Goal: Feedback & Contribution: Submit feedback/report problem

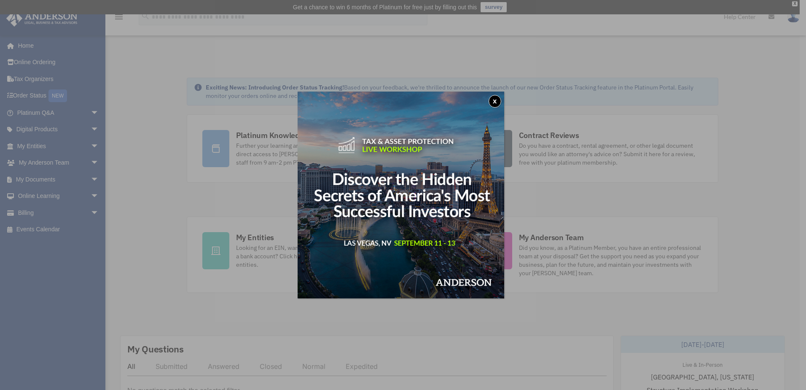
click at [494, 102] on button "x" at bounding box center [495, 101] width 13 height 13
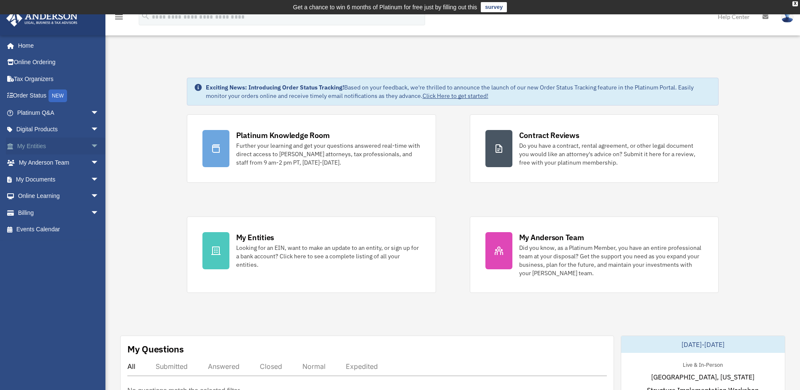
click at [91, 146] on span "arrow_drop_down" at bounding box center [99, 145] width 17 height 17
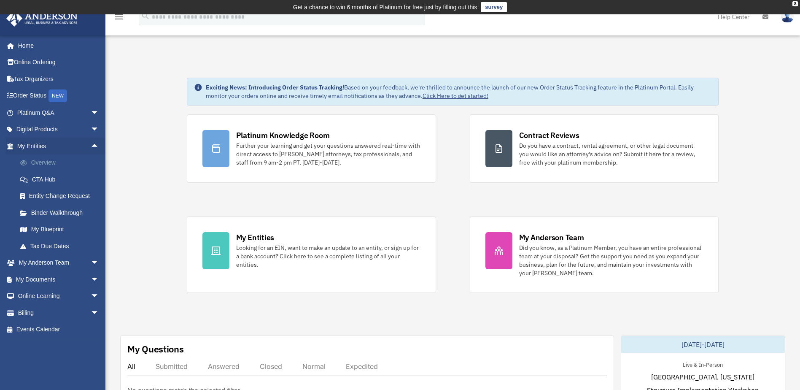
click at [45, 161] on link "Overview" at bounding box center [62, 162] width 100 height 17
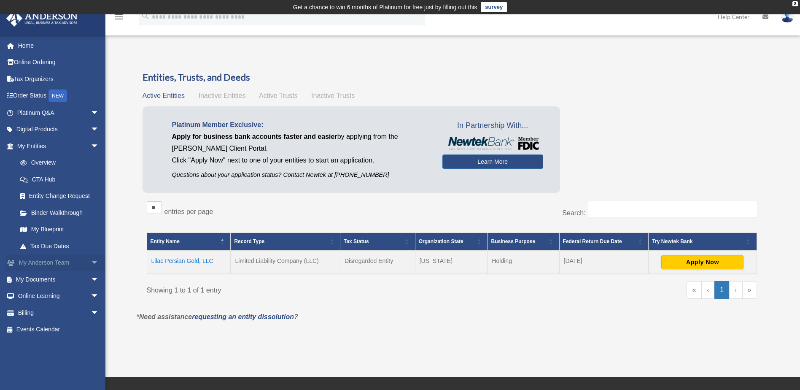
click at [62, 264] on link "My Anderson Team arrow_drop_down" at bounding box center [59, 262] width 106 height 17
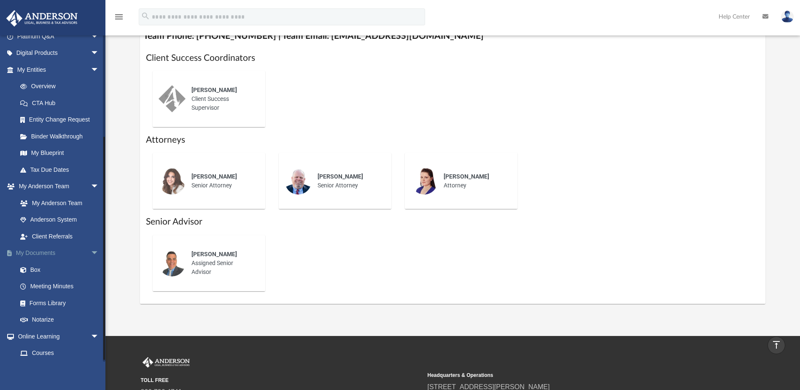
scroll to position [145, 0]
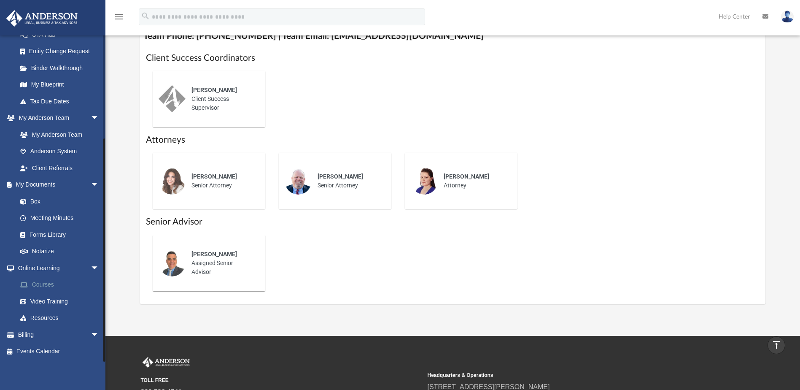
click at [50, 286] on link "Courses" at bounding box center [62, 284] width 100 height 17
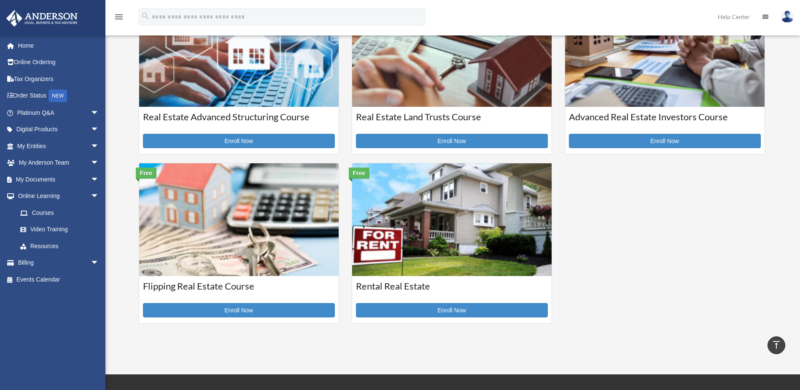
scroll to position [253, 0]
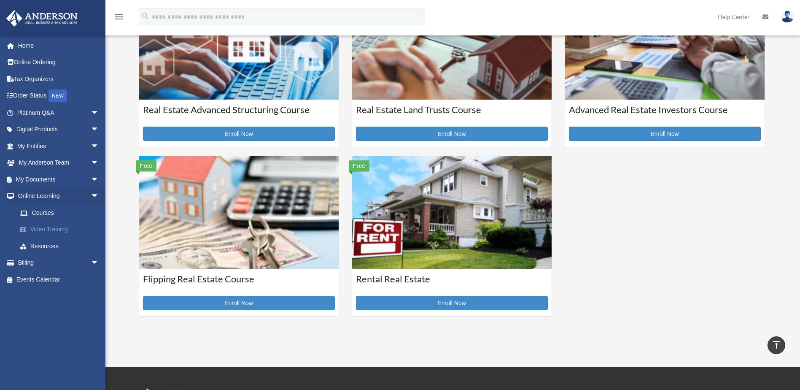
click at [55, 231] on link "Video Training" at bounding box center [62, 229] width 100 height 17
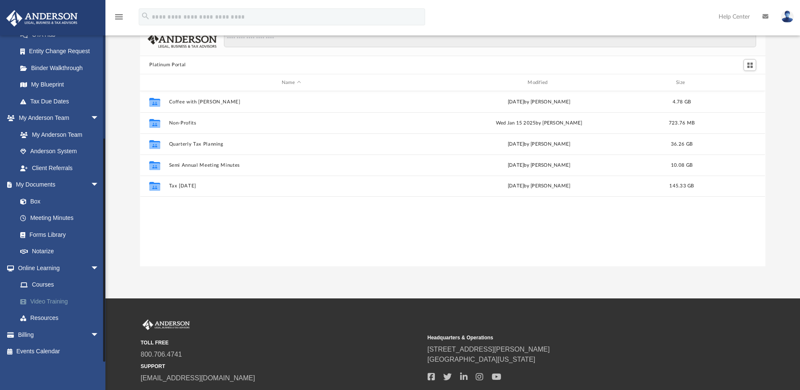
scroll to position [106, 0]
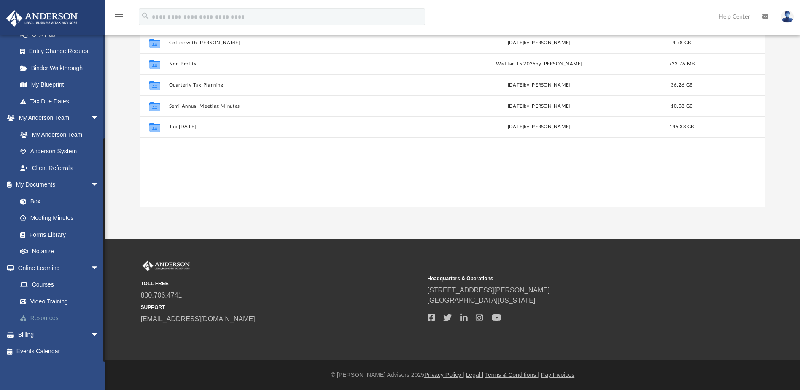
click at [40, 319] on link "Resources" at bounding box center [62, 317] width 100 height 17
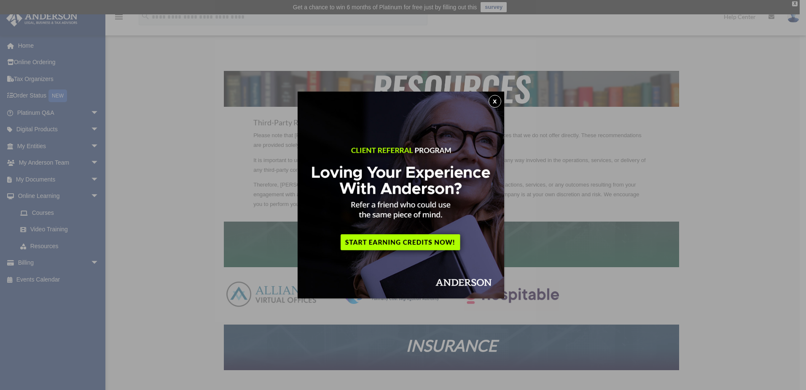
click at [497, 100] on button "x" at bounding box center [495, 101] width 13 height 13
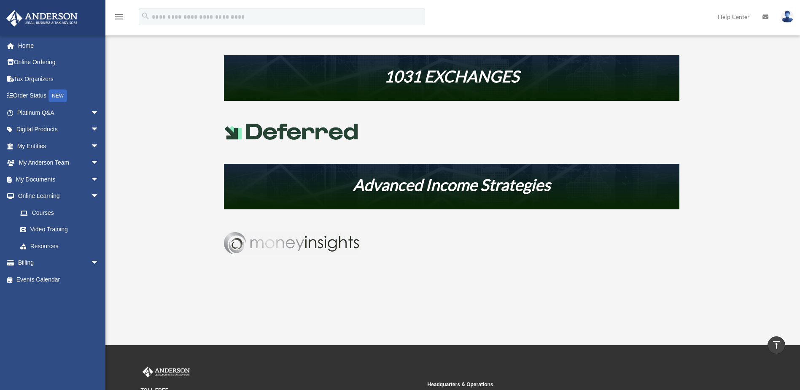
scroll to position [422, 0]
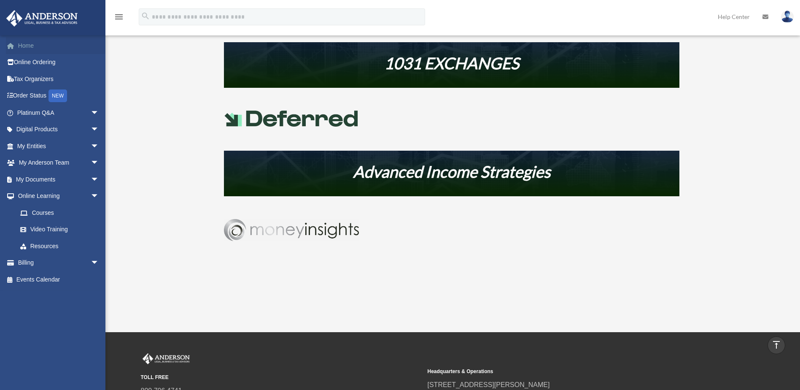
click at [32, 45] on link "Home" at bounding box center [59, 45] width 106 height 17
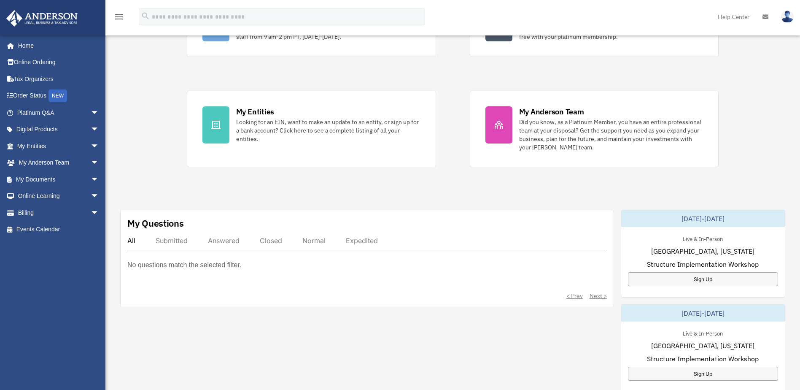
scroll to position [126, 0]
click at [40, 63] on link "Online Ordering" at bounding box center [59, 62] width 106 height 17
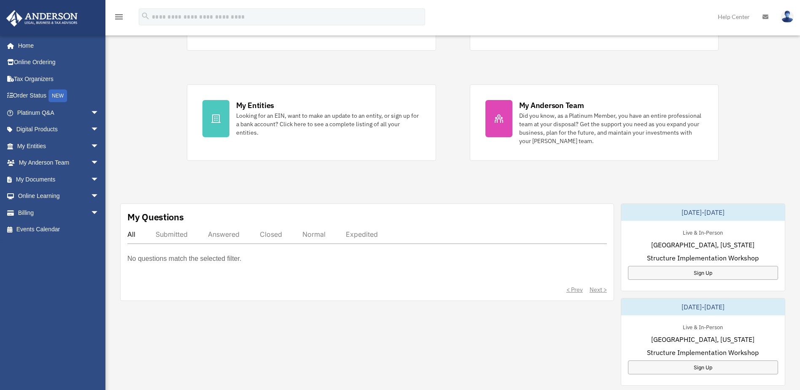
scroll to position [126, 0]
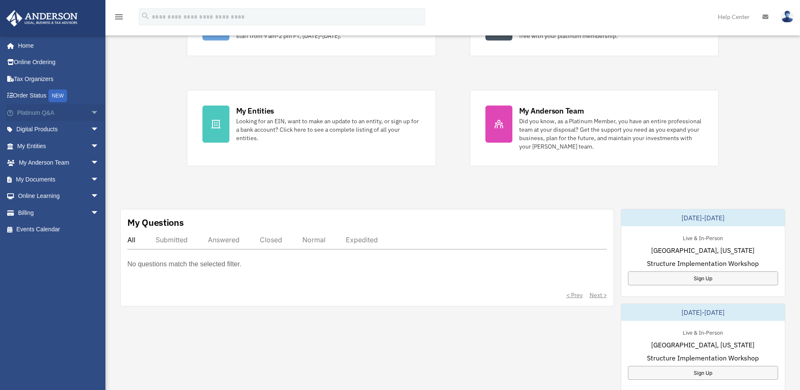
click at [91, 113] on span "arrow_drop_down" at bounding box center [99, 112] width 17 height 17
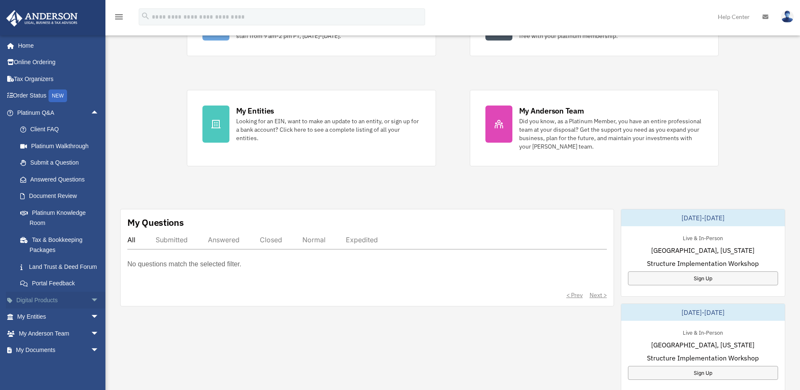
click at [91, 309] on span "arrow_drop_down" at bounding box center [99, 299] width 17 height 17
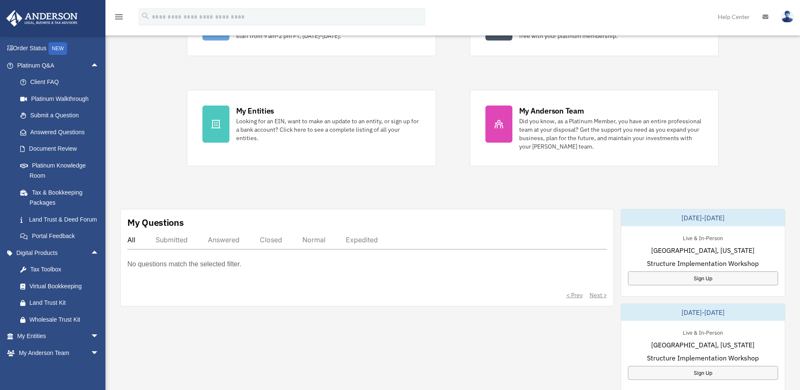
scroll to position [126, 0]
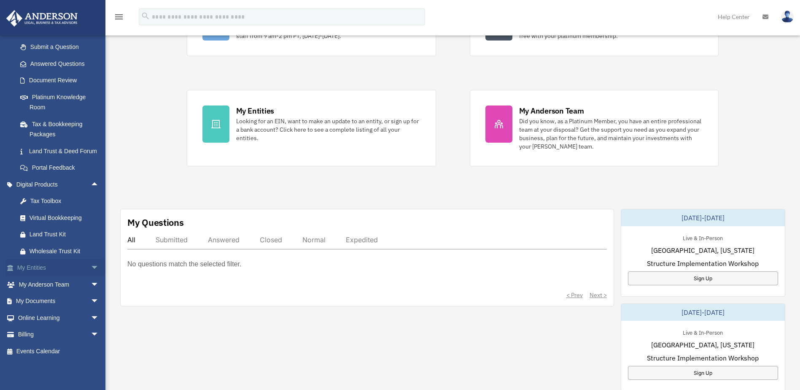
click at [91, 268] on span "arrow_drop_down" at bounding box center [99, 267] width 17 height 17
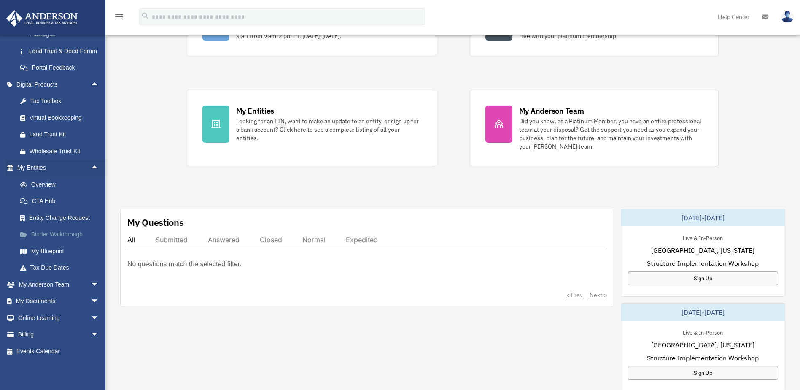
scroll to position [226, 0]
click at [91, 285] on span "arrow_drop_down" at bounding box center [99, 284] width 17 height 17
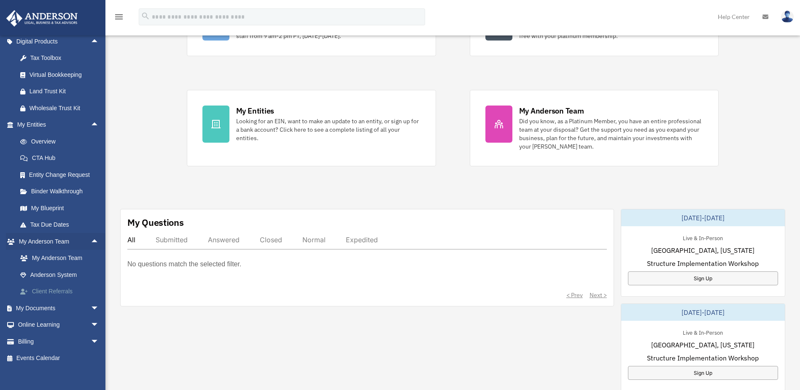
scroll to position [276, 0]
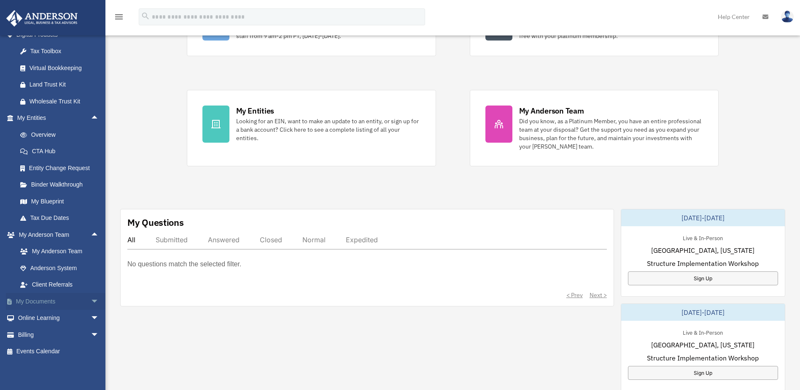
click at [91, 297] on span "arrow_drop_down" at bounding box center [99, 301] width 17 height 17
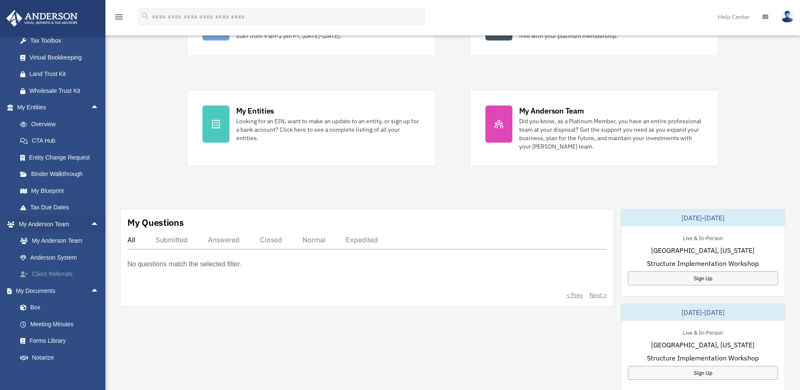
scroll to position [342, 0]
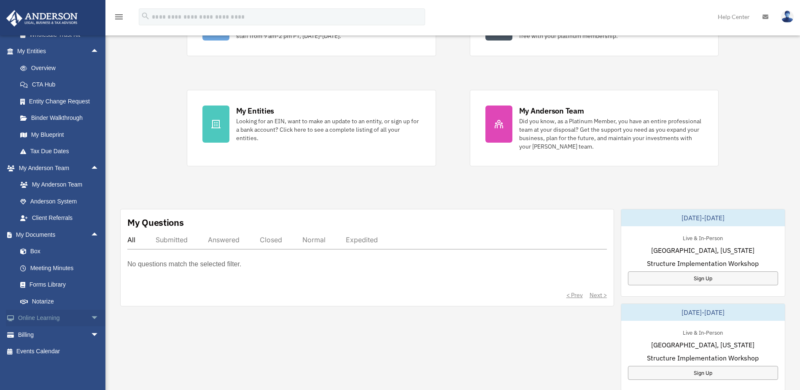
click at [91, 315] on span "arrow_drop_down" at bounding box center [99, 317] width 17 height 17
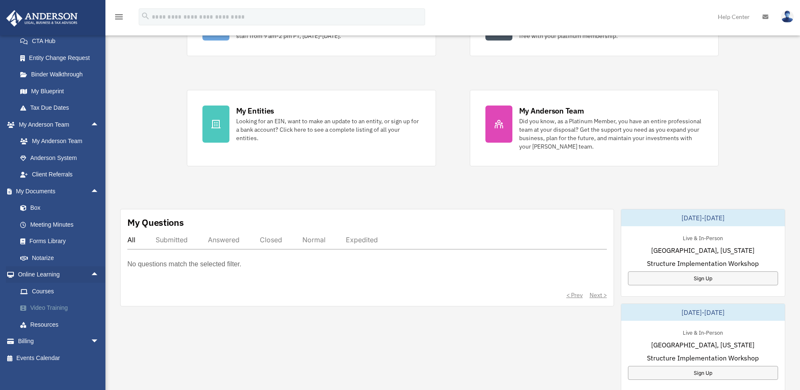
scroll to position [392, 0]
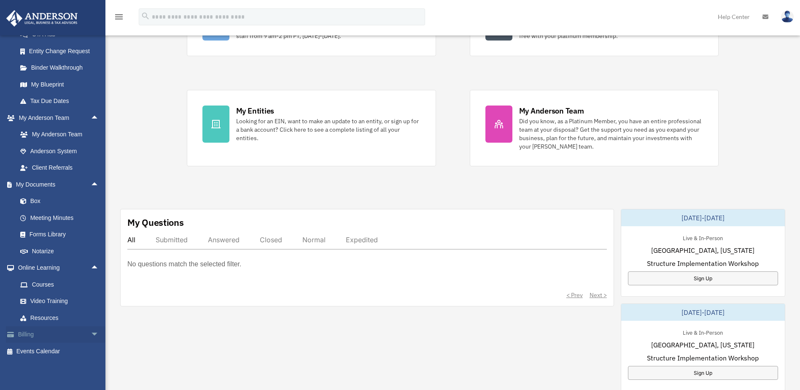
click at [91, 335] on span "arrow_drop_down" at bounding box center [99, 334] width 17 height 17
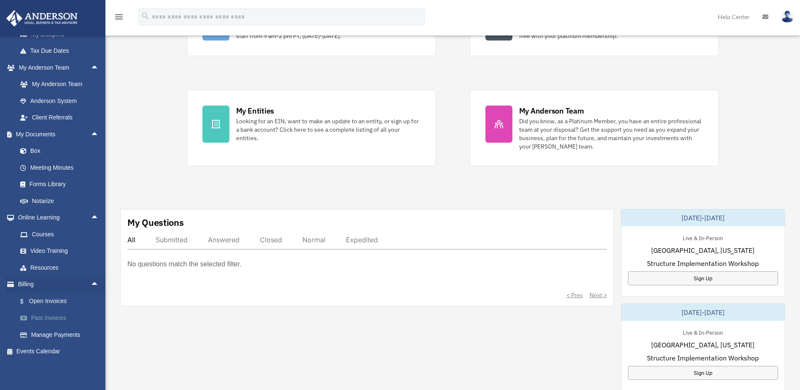
scroll to position [253, 0]
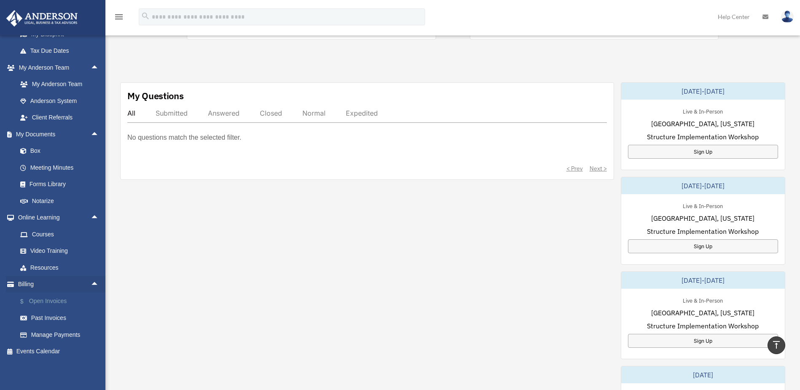
click at [50, 304] on link "$ Open Invoices" at bounding box center [62, 300] width 100 height 17
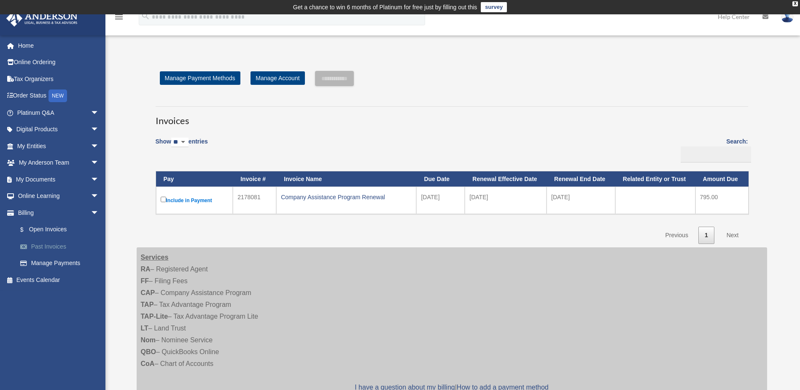
click at [53, 247] on link "Past Invoices" at bounding box center [62, 246] width 100 height 17
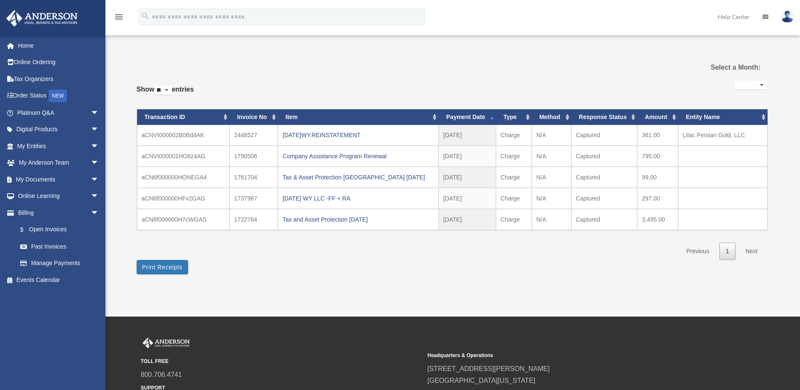
select select
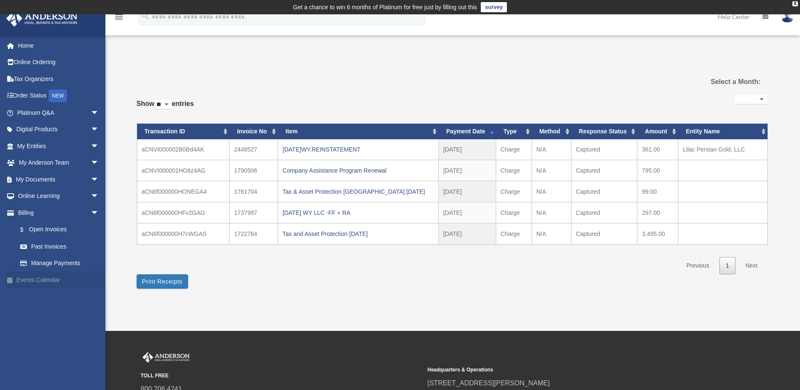
click at [43, 281] on link "Events Calendar" at bounding box center [59, 279] width 106 height 17
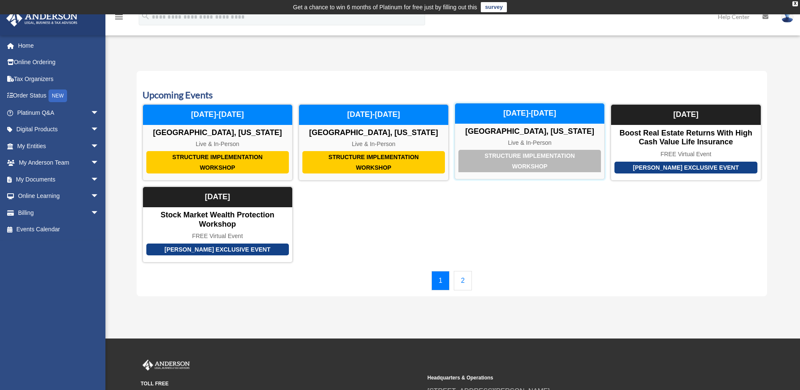
click at [540, 163] on div "Structure Implementation Workshop" at bounding box center [529, 161] width 142 height 22
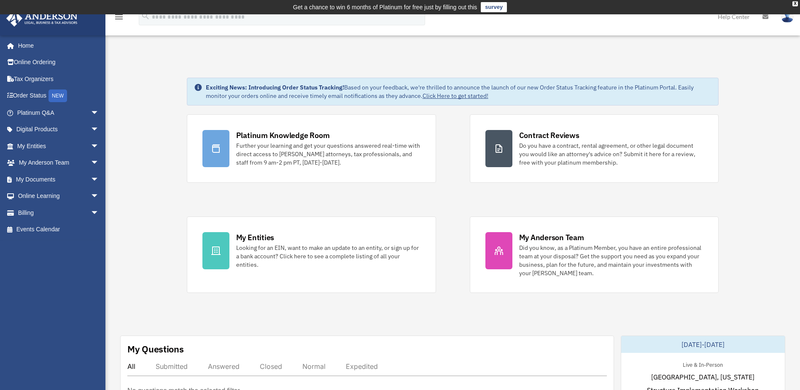
click at [495, 8] on link "survey" at bounding box center [494, 7] width 26 height 10
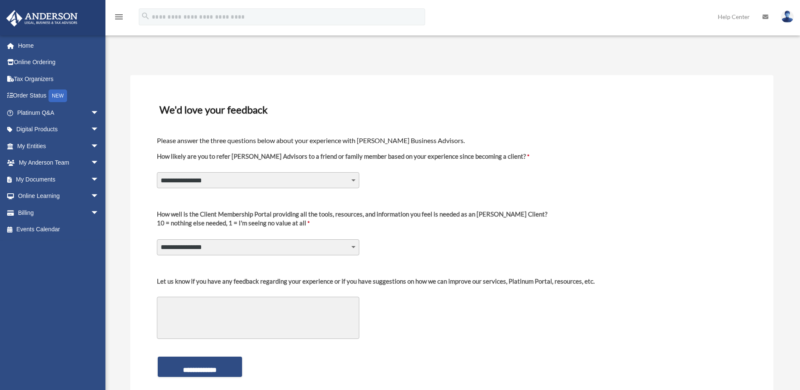
click at [260, 184] on select "**********" at bounding box center [258, 180] width 202 height 16
select select "********"
click at [157, 172] on select "**********" at bounding box center [258, 180] width 202 height 16
click at [222, 247] on select "**********" at bounding box center [258, 247] width 202 height 16
select select "********"
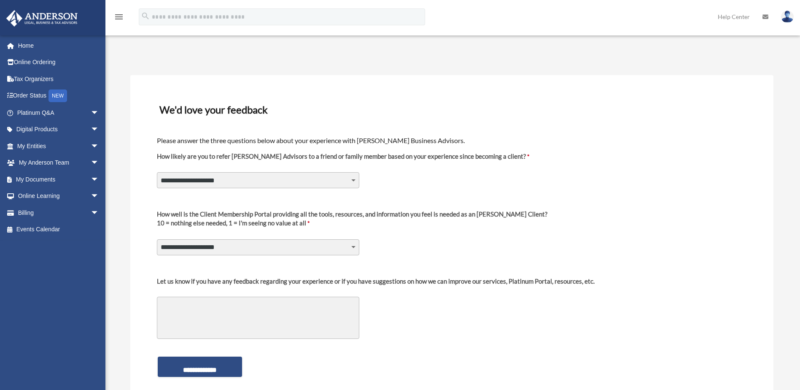
click at [157, 239] on select "**********" at bounding box center [258, 247] width 202 height 16
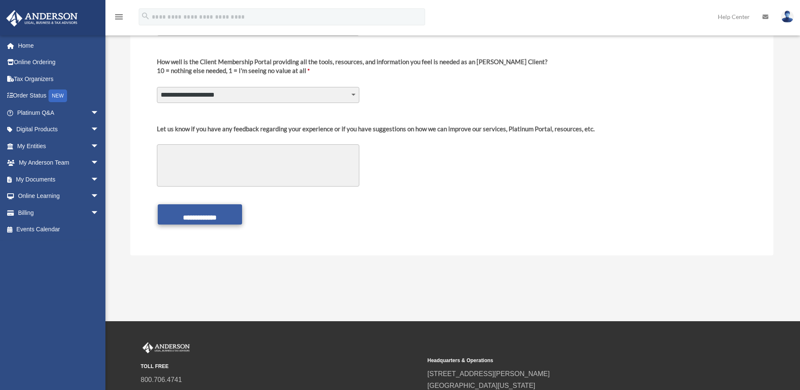
scroll to position [169, 0]
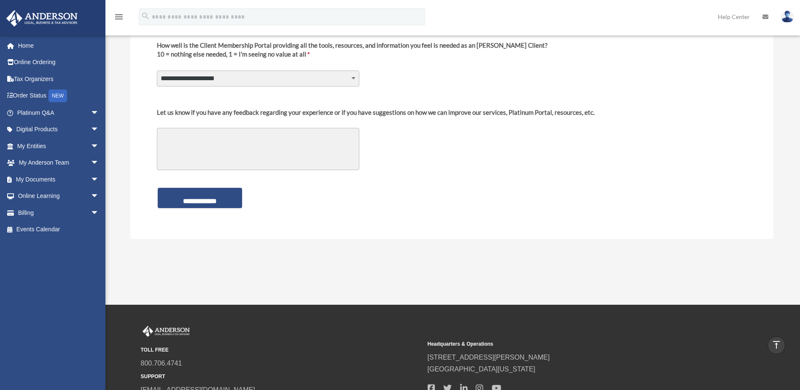
click at [210, 226] on div "**********" at bounding box center [451, 72] width 643 height 332
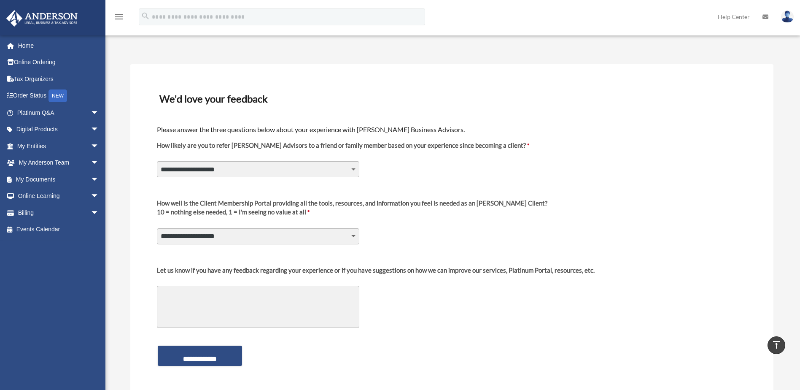
scroll to position [0, 0]
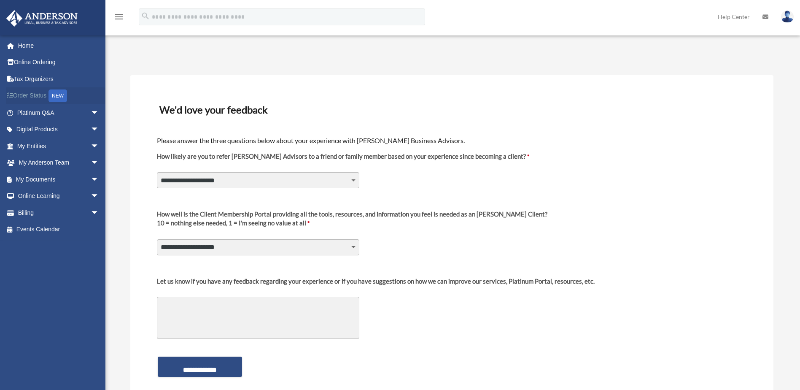
click at [27, 91] on link "Order Status NEW" at bounding box center [59, 95] width 106 height 17
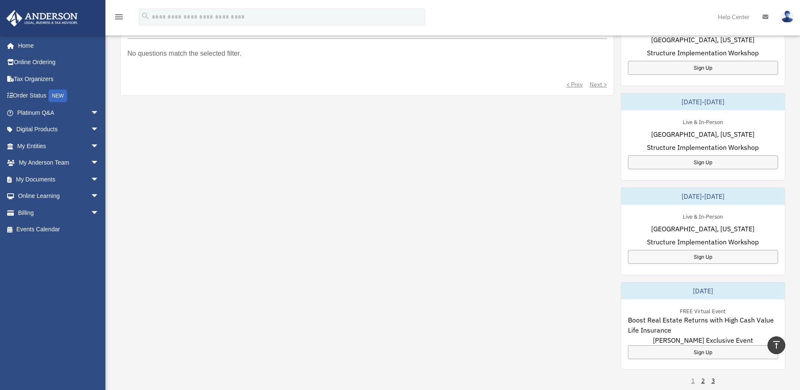
scroll to position [422, 0]
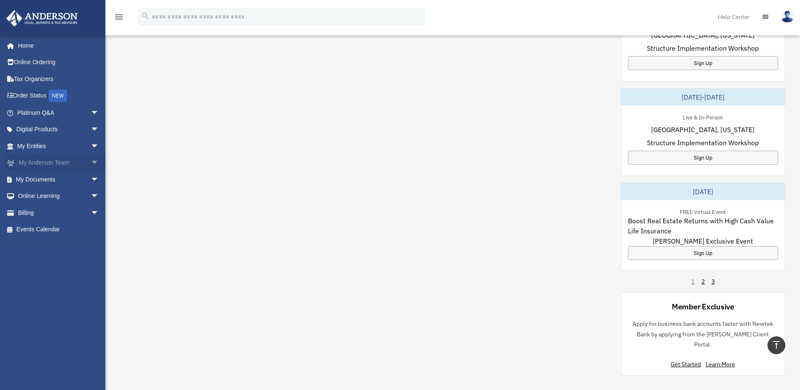
click at [66, 162] on link "My [PERSON_NAME] Team arrow_drop_down" at bounding box center [59, 162] width 106 height 17
